Goal: Transaction & Acquisition: Download file/media

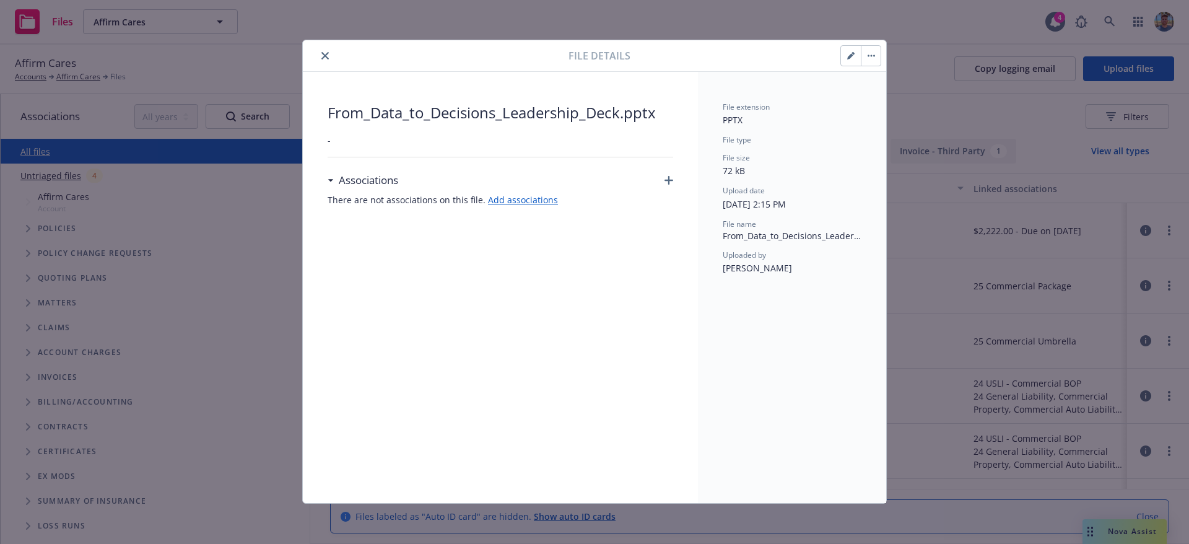
click at [869, 58] on button "button" at bounding box center [871, 56] width 20 height 20
click at [899, 118] on link "Download" at bounding box center [922, 114] width 123 height 25
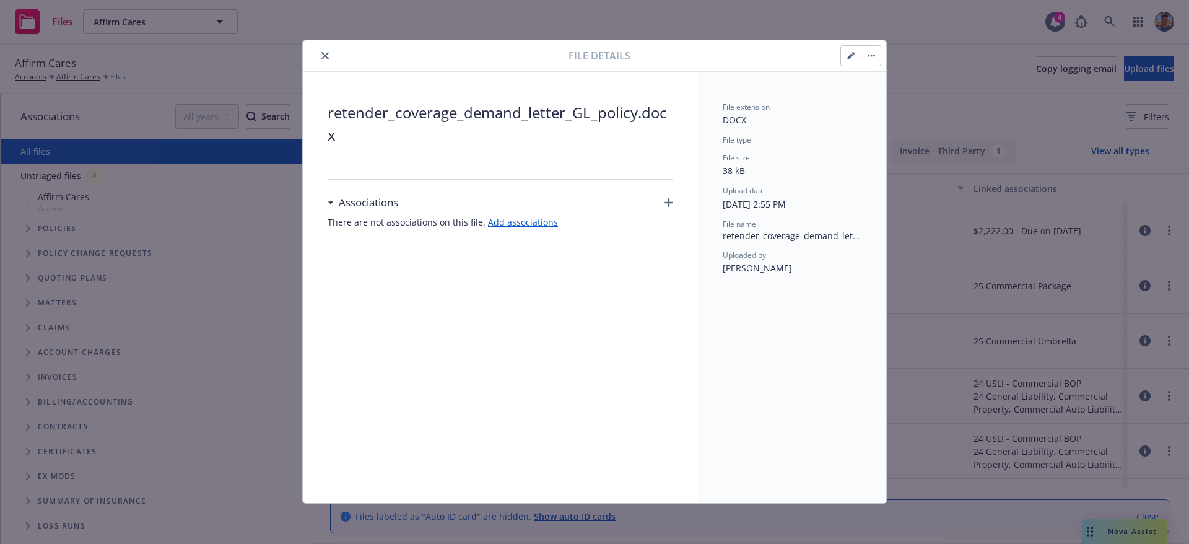
drag, startPoint x: 873, startPoint y: 58, endPoint x: 868, endPoint y: 66, distance: 9.8
click at [873, 58] on button "button" at bounding box center [871, 56] width 20 height 20
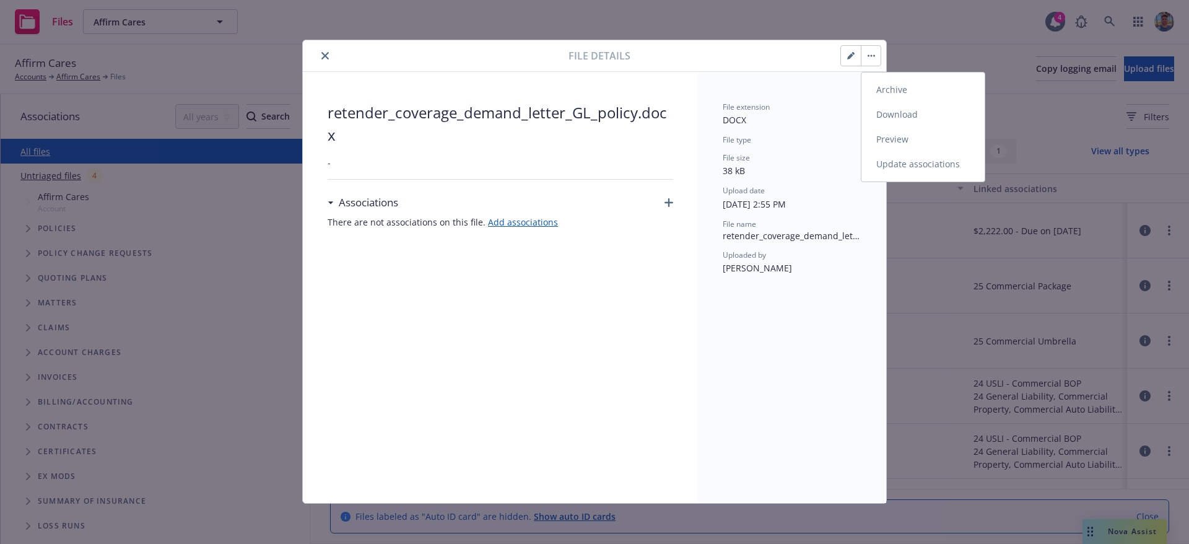
click at [886, 115] on link "Download" at bounding box center [922, 114] width 123 height 25
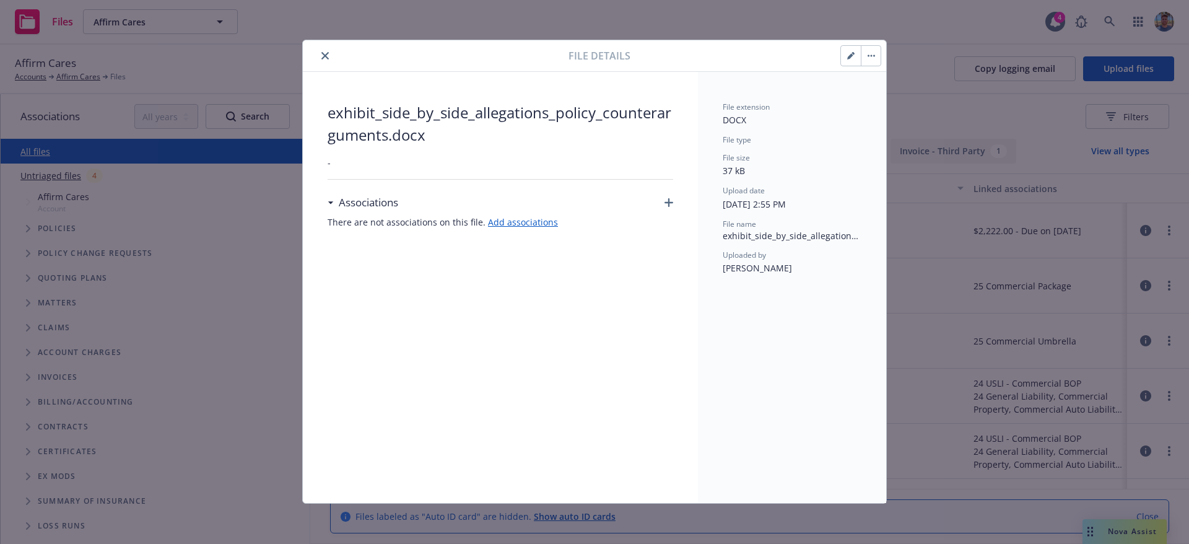
click at [871, 58] on button "button" at bounding box center [871, 56] width 20 height 20
click at [882, 119] on link "Download" at bounding box center [922, 114] width 123 height 25
